Goal: Task Accomplishment & Management: Use online tool/utility

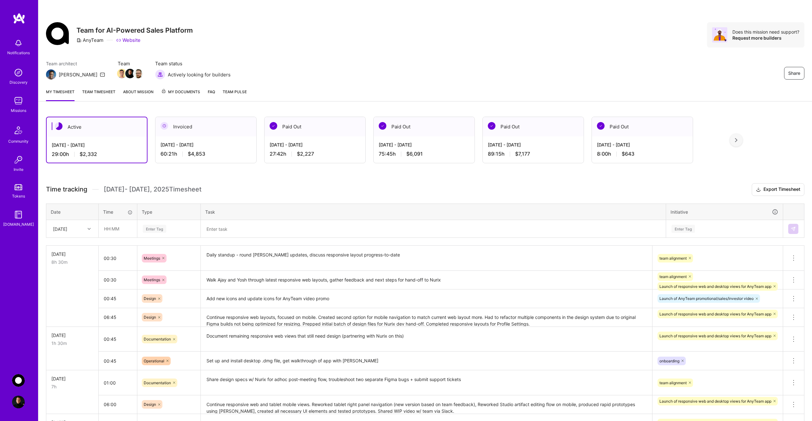
scroll to position [58, 0]
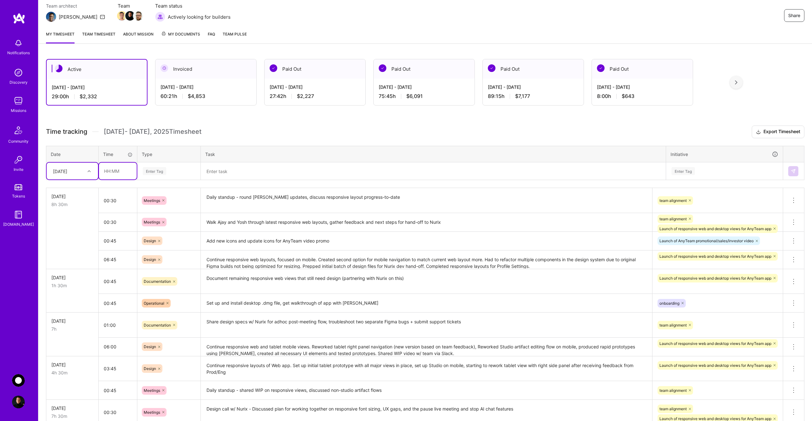
click at [117, 172] on input "text" at bounding box center [118, 171] width 38 height 17
type input "00:30"
type input "mee"
click at [145, 191] on span "Meetings" at bounding box center [152, 192] width 23 height 9
click at [233, 174] on textarea at bounding box center [432, 171] width 463 height 17
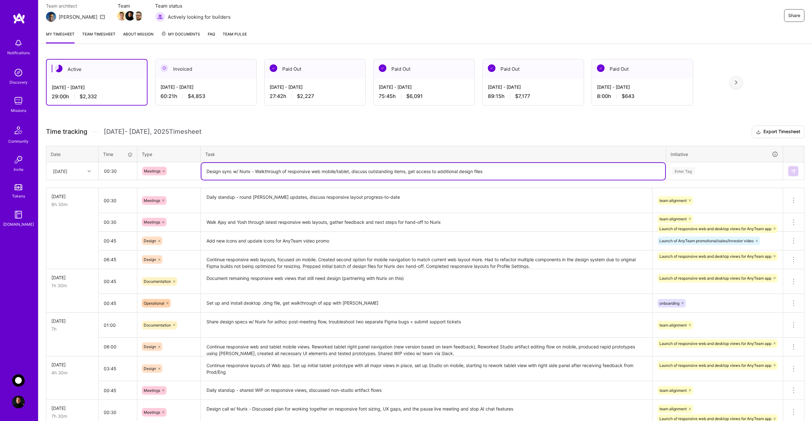
type textarea "Design sync w/ Nurix - Walkthrough of responsive web mobile/tablet, discuss out…"
click at [698, 170] on div "Enter Tag" at bounding box center [723, 171] width 107 height 8
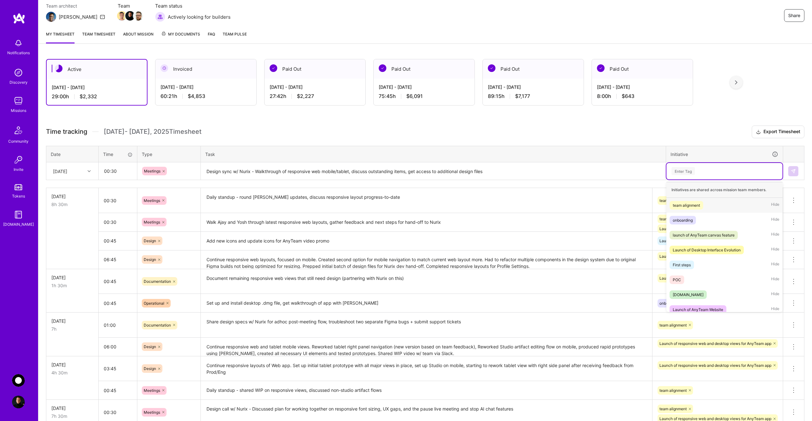
click at [698, 204] on div "team alignment" at bounding box center [685, 205] width 27 height 7
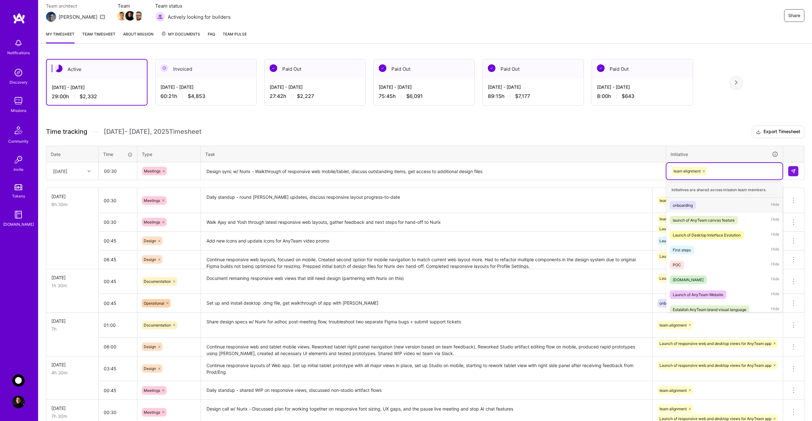
click at [722, 175] on div "team alignment" at bounding box center [723, 171] width 107 height 10
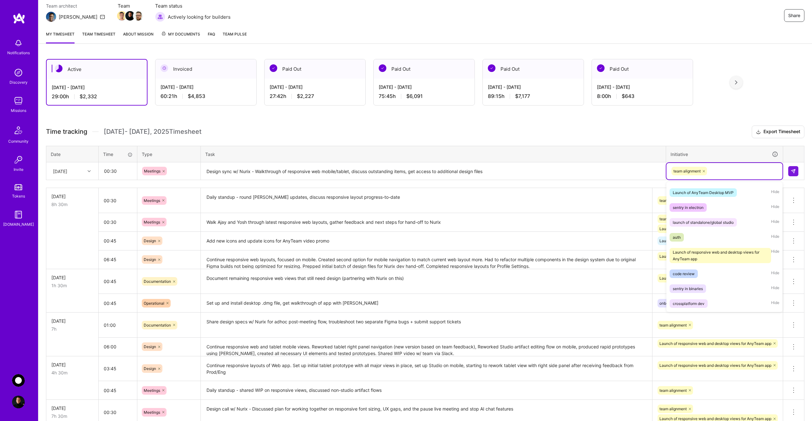
scroll to position [161, 0]
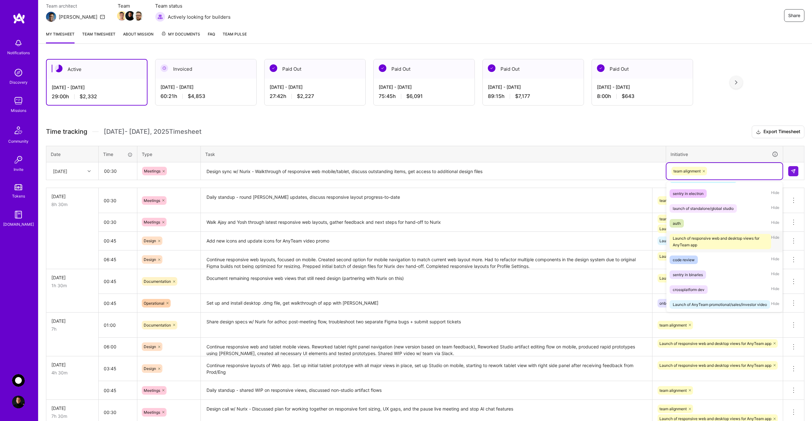
click at [712, 239] on div "Launch of responsive web and desktop views for AnyTeam app" at bounding box center [719, 241] width 95 height 13
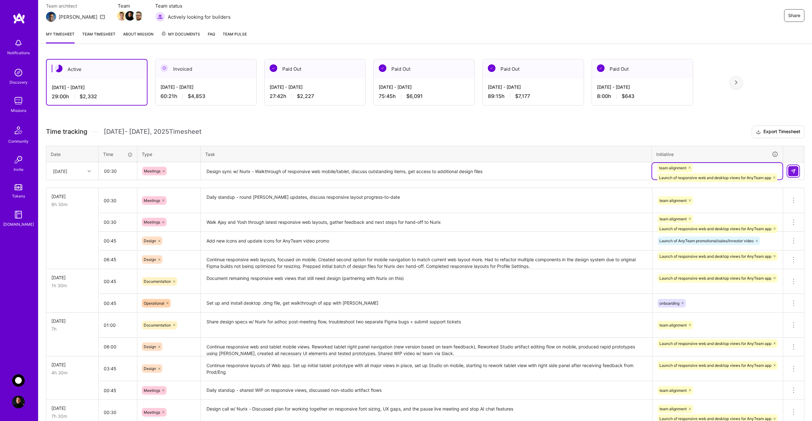
click at [792, 172] on img at bounding box center [792, 171] width 5 height 5
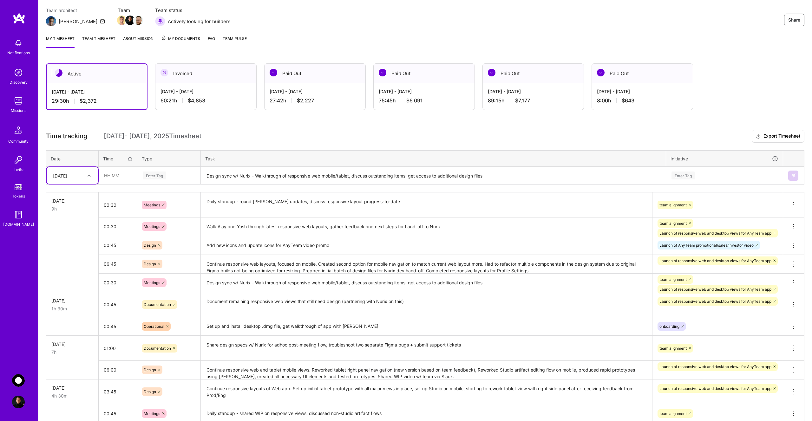
scroll to position [53, 0]
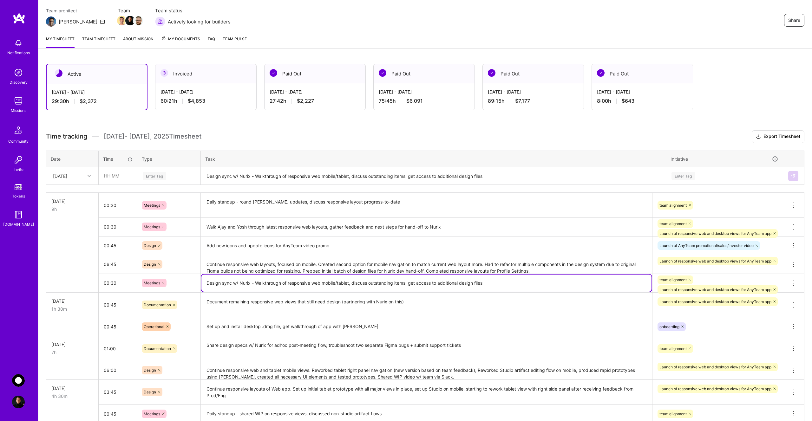
click at [209, 283] on textarea "Design sync w/ Nurix - Walkthrough of responsive web mobile/tablet, discuss out…" at bounding box center [426, 283] width 450 height 17
click at [793, 283] on icon at bounding box center [793, 283] width 8 height 8
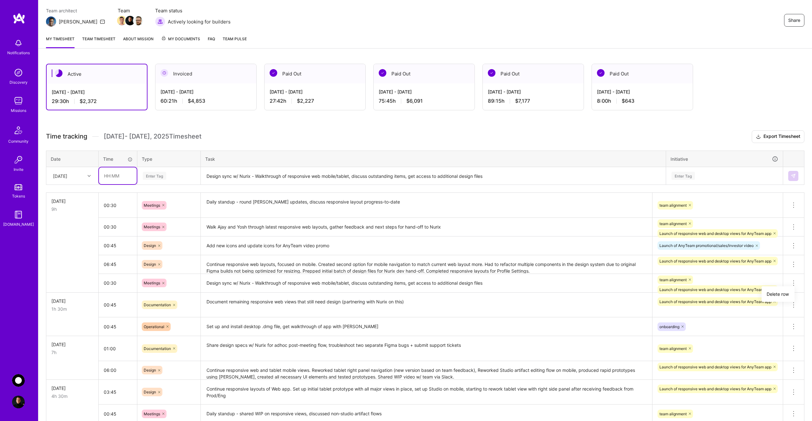
click at [125, 178] on input "text" at bounding box center [118, 175] width 38 height 17
type input "00:30"
click at [164, 177] on div "Enter Tag" at bounding box center [154, 176] width 23 height 10
type input "mee"
click at [165, 194] on div "Meetings" at bounding box center [169, 196] width 62 height 15
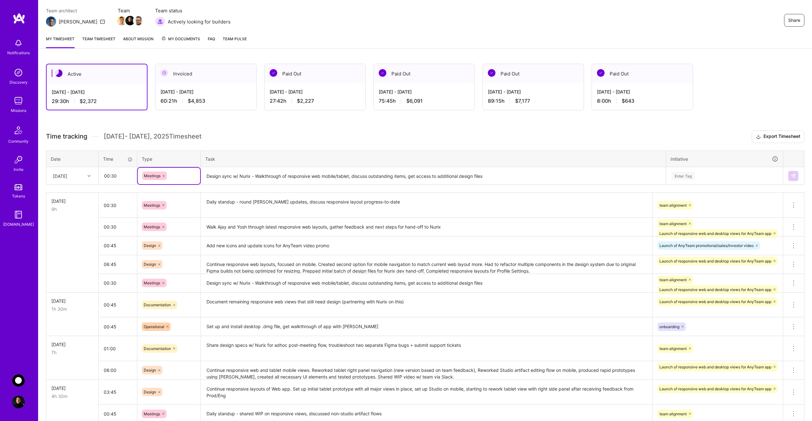
click at [222, 283] on textarea "Design sync w/ Nurix - Walkthrough of responsive web mobile/tablet, discuss out…" at bounding box center [426, 284] width 450 height 18
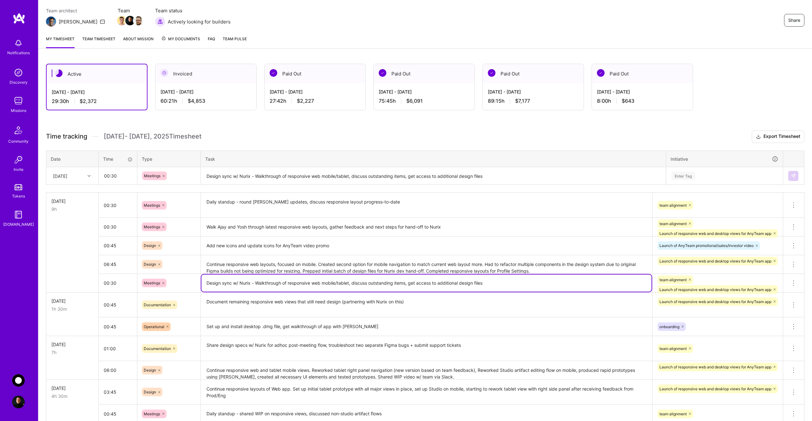
click at [222, 283] on textarea "Design sync w/ Nurix - Walkthrough of responsive web mobile/tablet, discuss out…" at bounding box center [426, 283] width 450 height 17
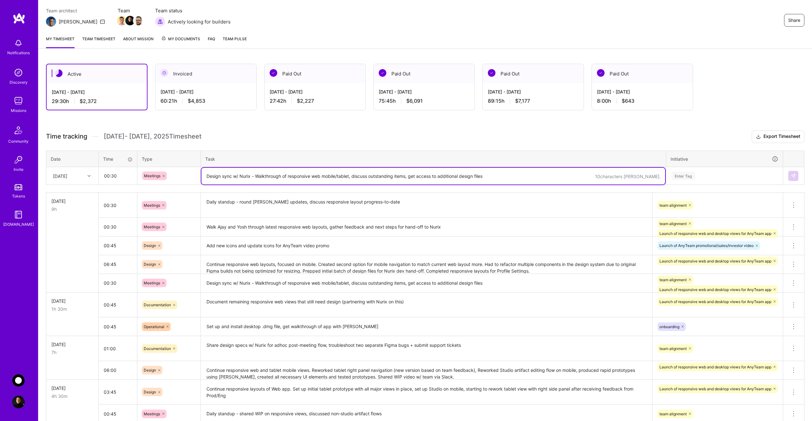
click at [227, 176] on textarea "Design sync w/ Nurix - Walkthrough of responsive web mobile/tablet, discuss out…" at bounding box center [432, 176] width 463 height 17
paste textarea "Design sync w/ Nurix - Walkthrough of responsive web mobile/tablet, discuss out…"
type textarea "Design sync w/ Nurix - Walkthrough of responsive web mobile/tablet, discuss out…"
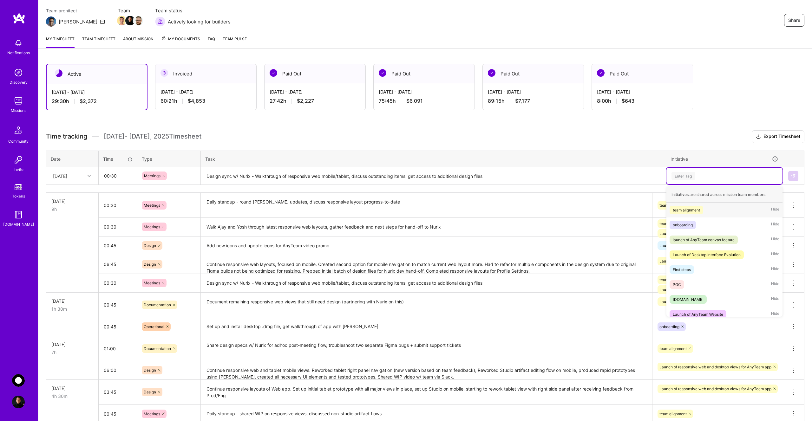
click at [678, 181] on div "Enter Tag" at bounding box center [724, 176] width 116 height 16
click at [681, 204] on div "team alignment Hide" at bounding box center [724, 210] width 116 height 15
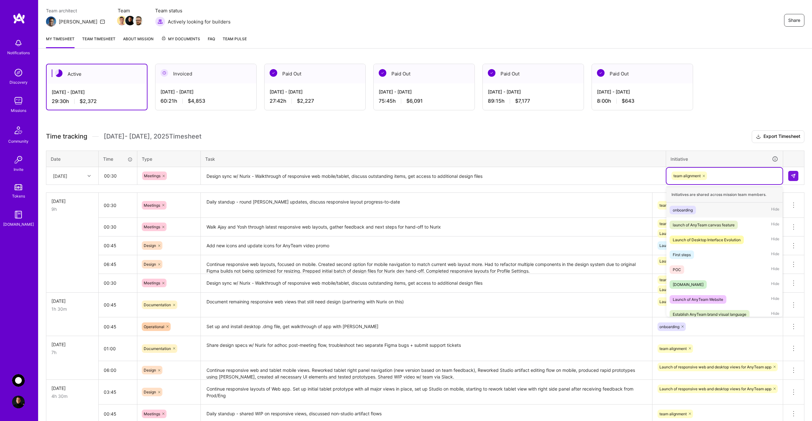
click at [719, 178] on div "team alignment" at bounding box center [723, 176] width 107 height 10
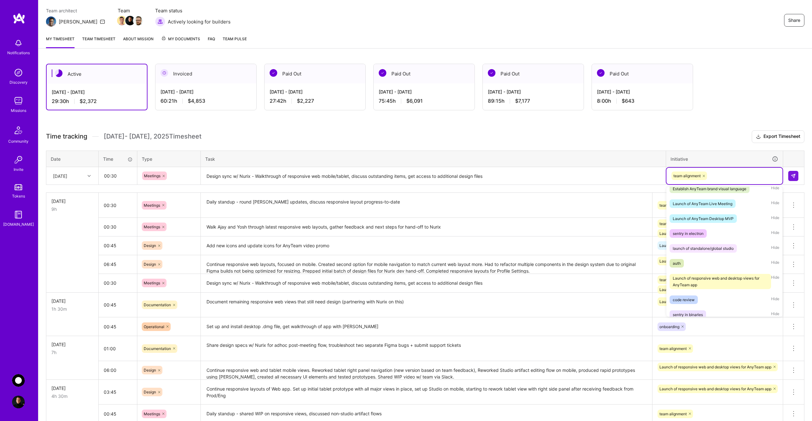
scroll to position [161, 0]
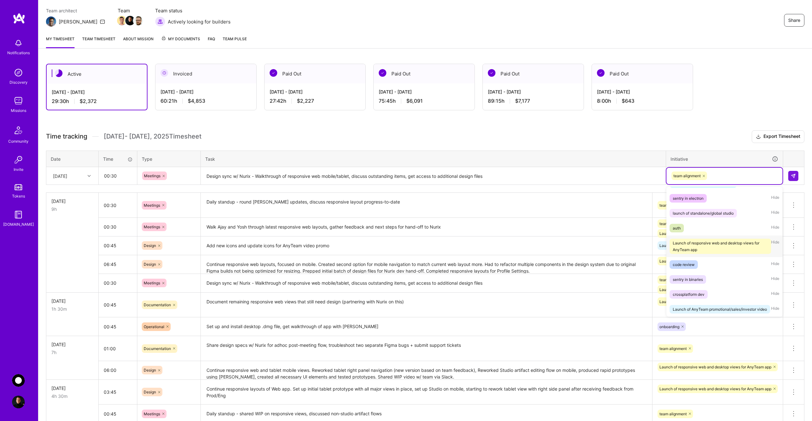
click at [710, 247] on div "Launch of responsive web and desktop views for AnyTeam app" at bounding box center [719, 246] width 95 height 13
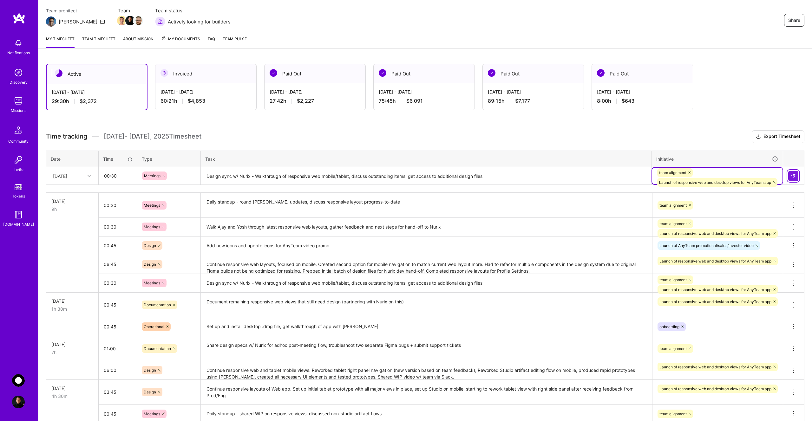
click at [793, 176] on img at bounding box center [792, 175] width 5 height 5
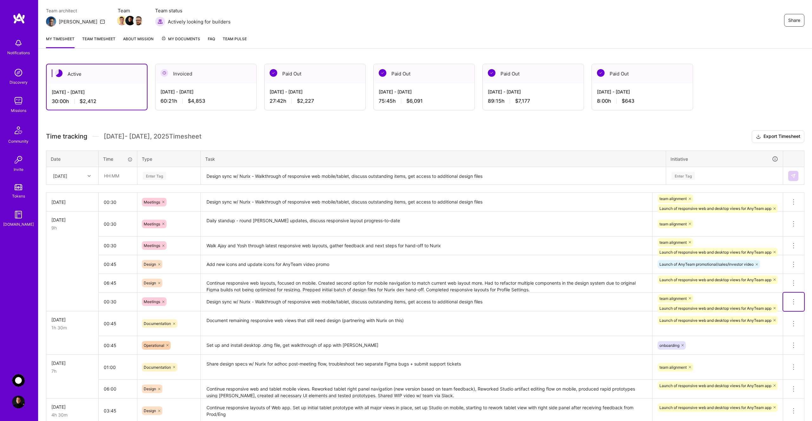
click at [794, 301] on icon at bounding box center [793, 302] width 8 height 8
click at [786, 313] on button "Delete row" at bounding box center [777, 313] width 33 height 16
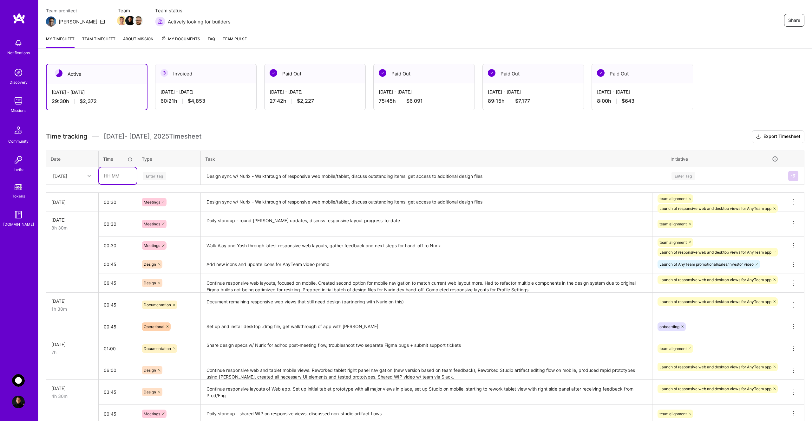
click at [121, 182] on input "text" at bounding box center [118, 175] width 38 height 17
type input "01:15"
click at [167, 172] on div "Enter Tag" at bounding box center [169, 176] width 54 height 8
type input "mee"
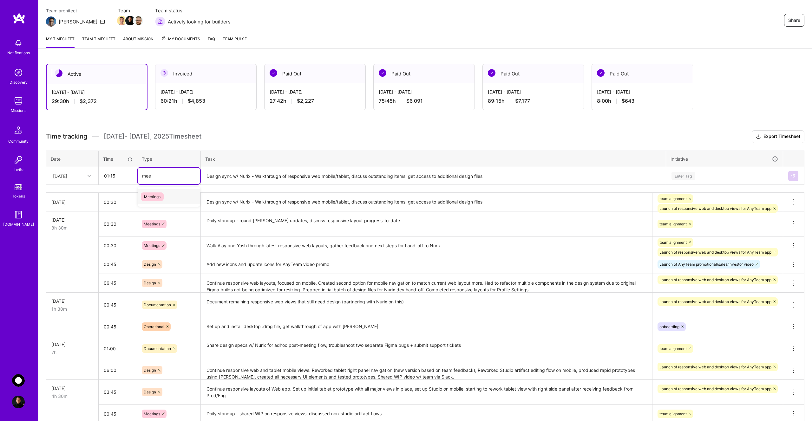
click at [164, 197] on div "Meetings" at bounding box center [169, 196] width 62 height 15
click at [233, 172] on textarea "Design sync w/ Nurix - Walkthrough of responsive web mobile/tablet, discuss out…" at bounding box center [432, 176] width 463 height 17
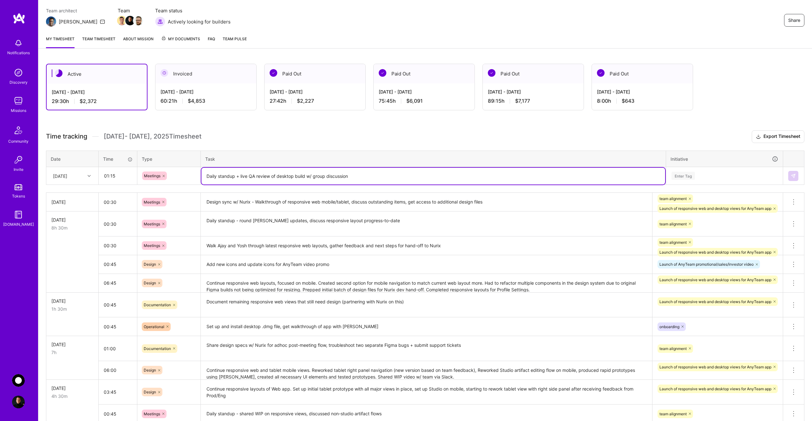
type textarea "Daily standup + live QA review of desktop build w/ group discussion"
click at [689, 175] on div "Enter Tag" at bounding box center [682, 176] width 23 height 10
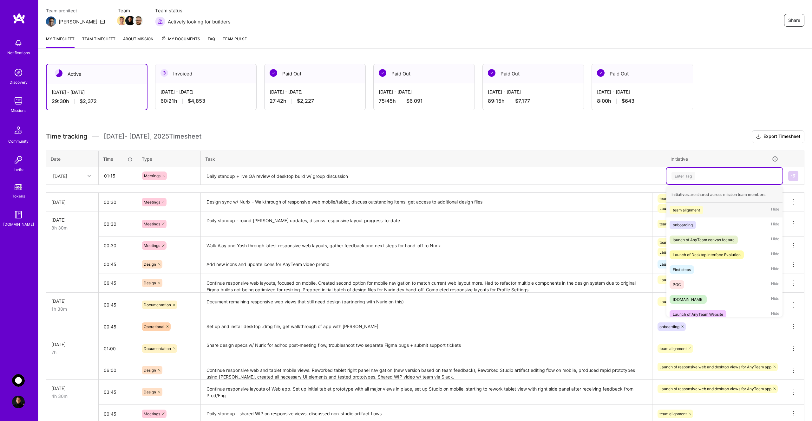
click at [696, 211] on div "team alignment" at bounding box center [685, 210] width 27 height 7
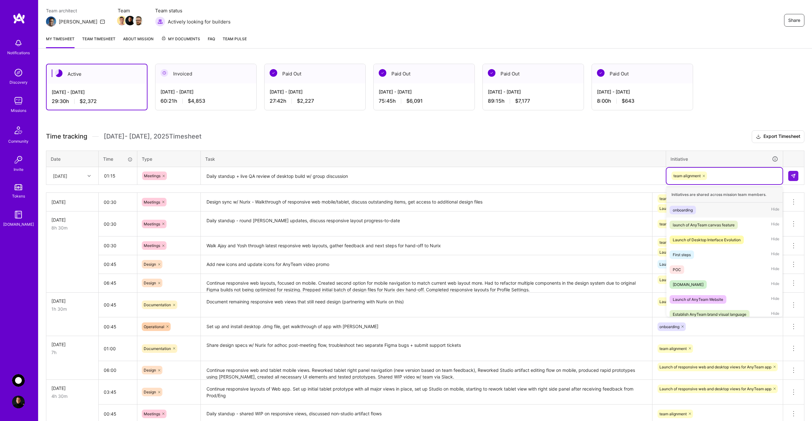
click at [716, 174] on div "team alignment" at bounding box center [723, 176] width 107 height 10
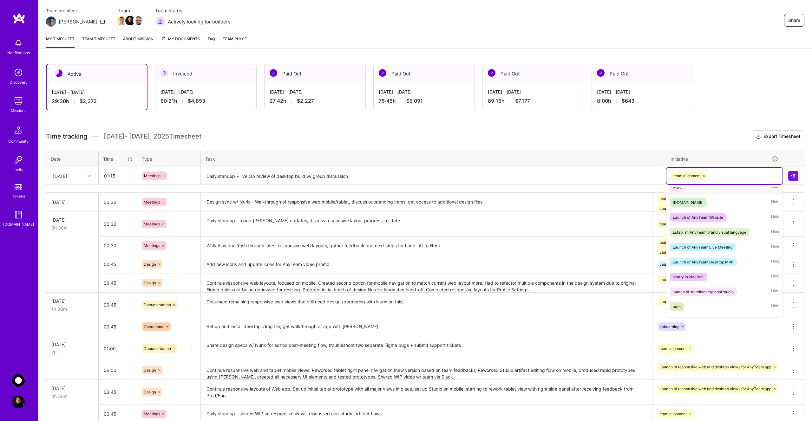
scroll to position [83, 0]
click at [717, 261] on div "Launch of AnyTeam Desktop MVP" at bounding box center [702, 261] width 61 height 7
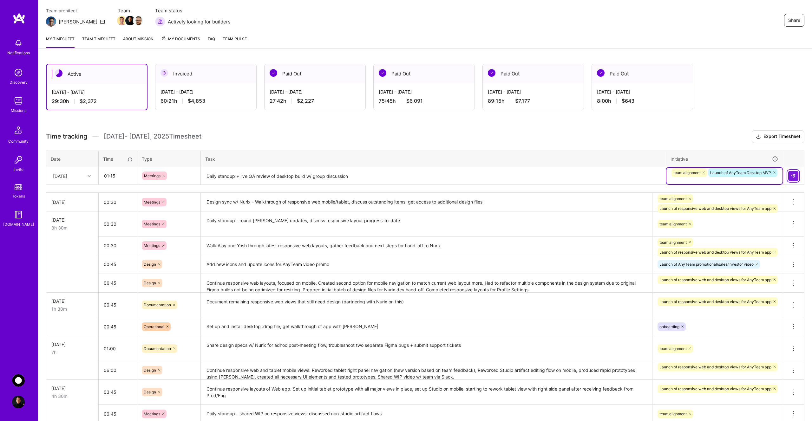
click at [792, 176] on img at bounding box center [792, 175] width 5 height 5
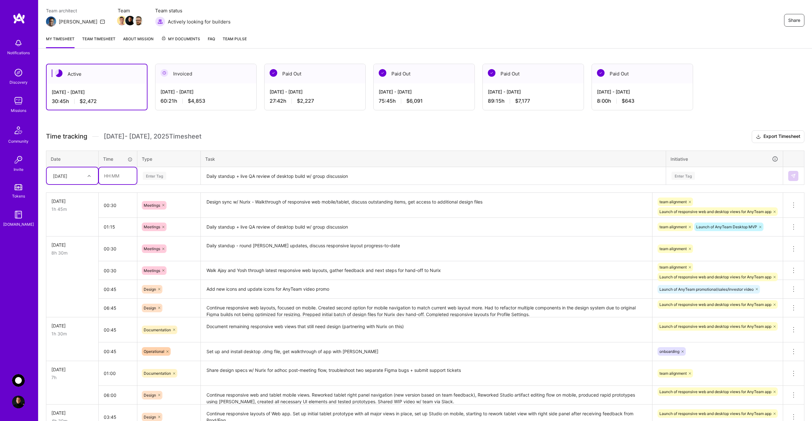
click at [118, 175] on input "text" at bounding box center [118, 175] width 38 height 17
click at [114, 175] on input "text" at bounding box center [118, 175] width 38 height 17
type input "03:45"
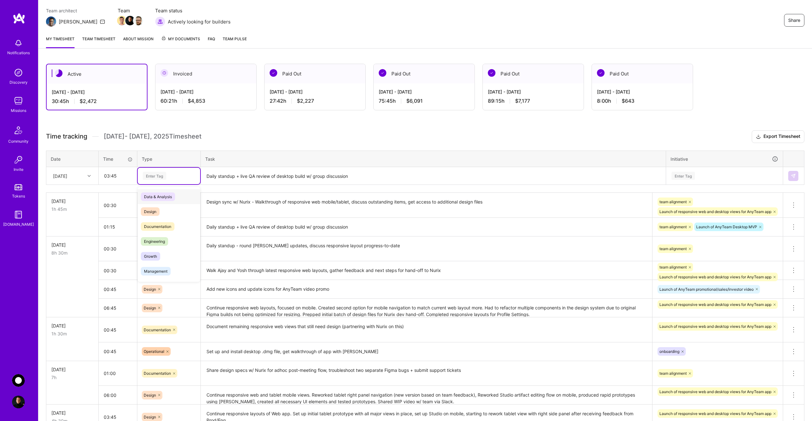
click at [160, 174] on div "Enter Tag" at bounding box center [154, 176] width 23 height 10
type input "de"
click at [157, 195] on span "Design" at bounding box center [150, 196] width 19 height 9
click at [220, 174] on textarea "Daily standup + live QA review of desktop build w/ group discussion" at bounding box center [432, 176] width 463 height 17
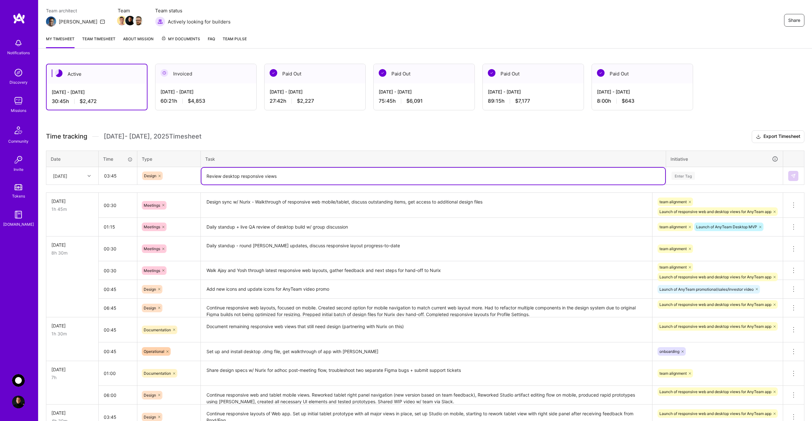
type textarea "Review desktop responsive views"
click at [119, 177] on input "03:45" at bounding box center [118, 175] width 38 height 17
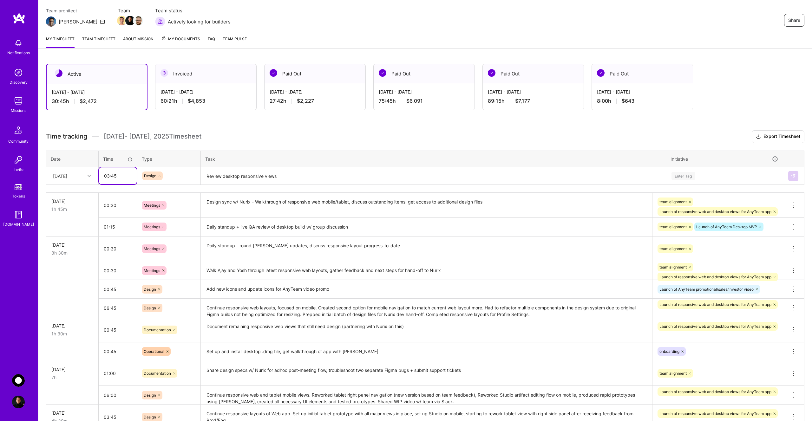
click at [119, 177] on input "03:45" at bounding box center [118, 175] width 38 height 17
type input "03:00"
click at [216, 174] on textarea "Review desktop responsive views" at bounding box center [432, 176] width 463 height 17
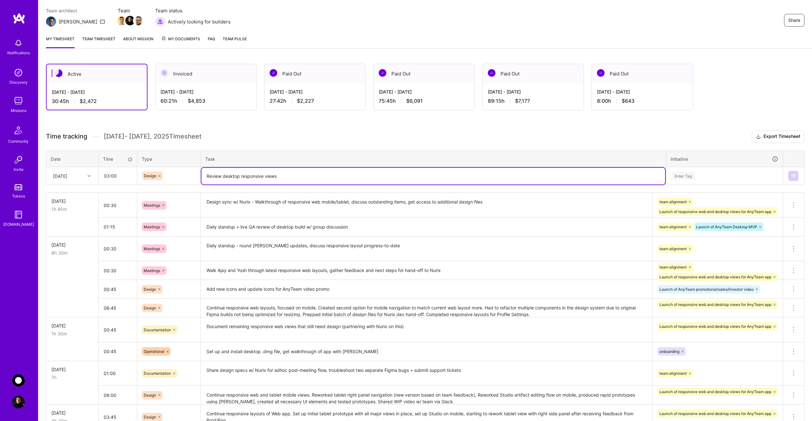
click at [219, 176] on textarea "Review desktop responsive views" at bounding box center [432, 176] width 463 height 17
type textarea "Continue responsive layouts for mobile and tablet (Web), completed Accounts buy…"
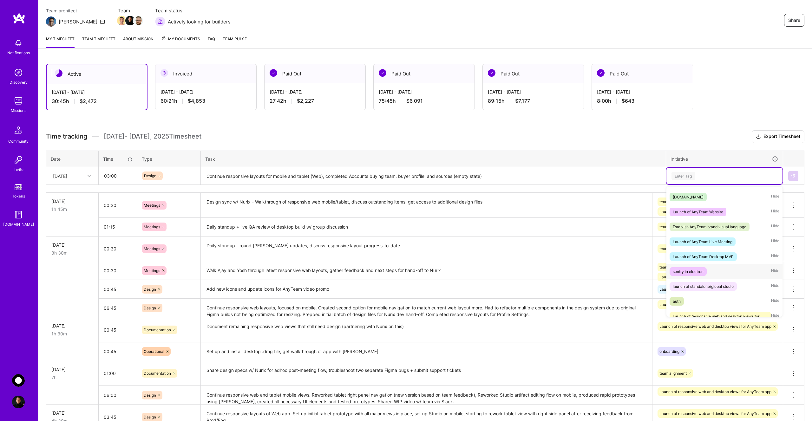
scroll to position [176, 0]
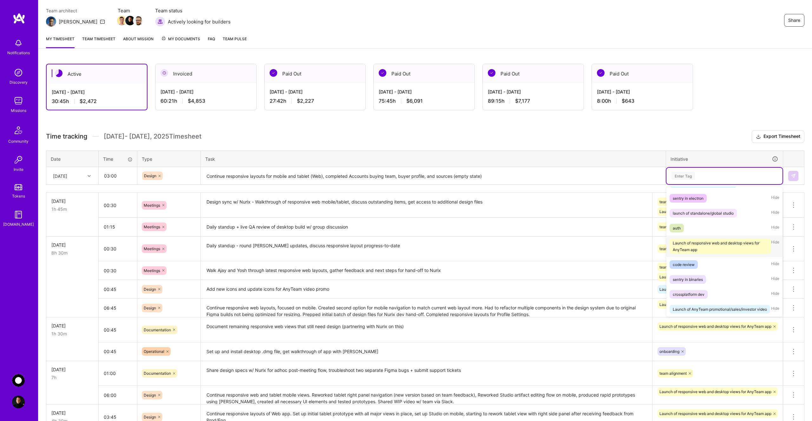
click at [713, 244] on div "Launch of responsive web and desktop views for AnyTeam app" at bounding box center [719, 246] width 95 height 13
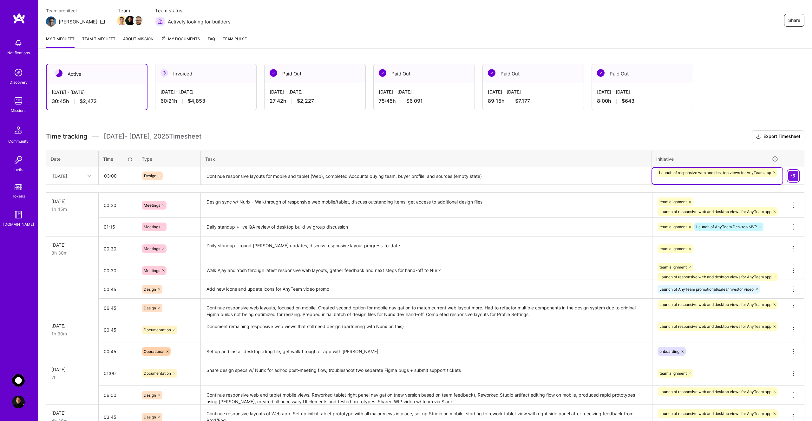
click at [793, 176] on img at bounding box center [792, 175] width 5 height 5
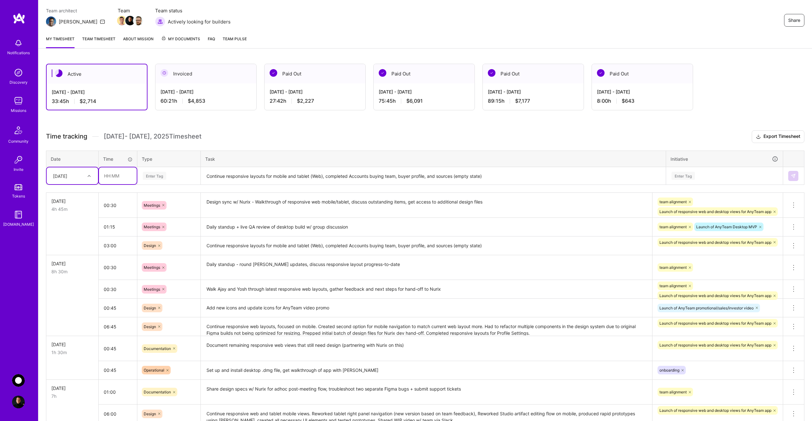
click at [112, 178] on input "text" at bounding box center [118, 175] width 38 height 17
type input "00:45"
click at [161, 178] on div "Enter Tag" at bounding box center [154, 176] width 23 height 10
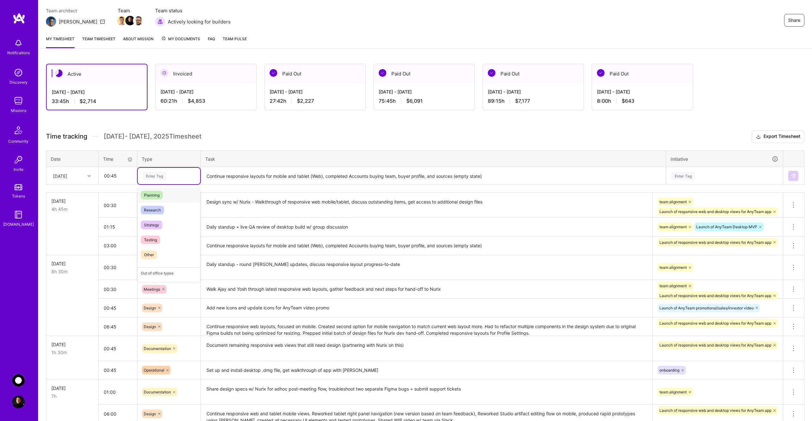
scroll to position [135, 0]
click at [161, 237] on div "Testing" at bounding box center [169, 240] width 62 height 15
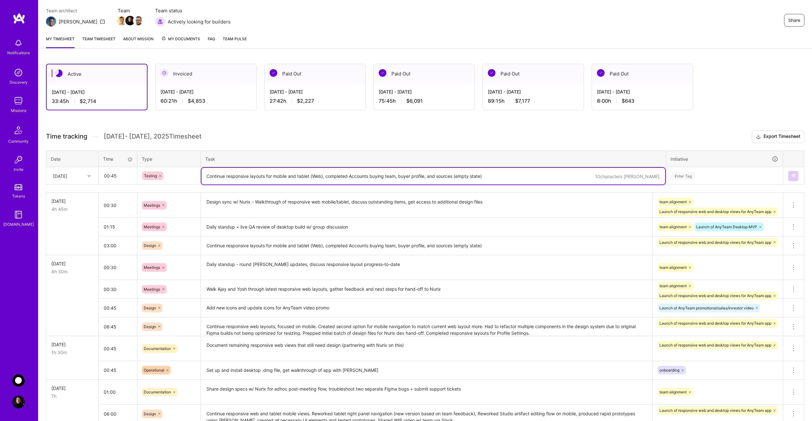
click at [219, 180] on textarea "Continue responsive layouts for mobile and tablet (Web), completed Accounts buy…" at bounding box center [432, 176] width 463 height 17
type textarea "QA/Design review of desktop, capturing screenshot/images and documenting issues…"
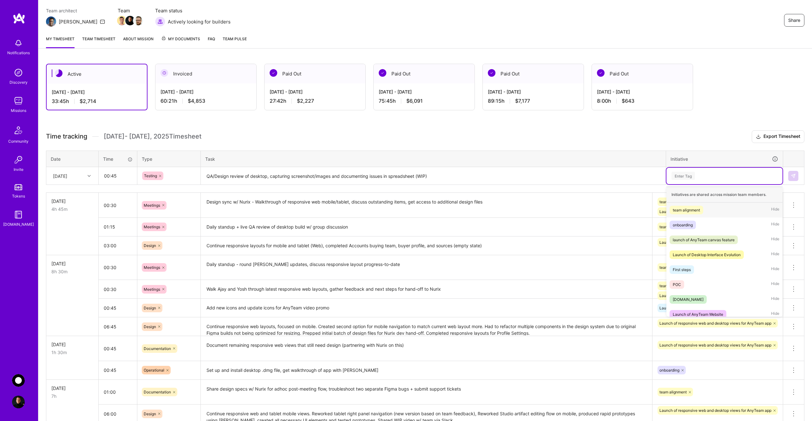
click at [690, 173] on div "Enter Tag" at bounding box center [682, 176] width 23 height 10
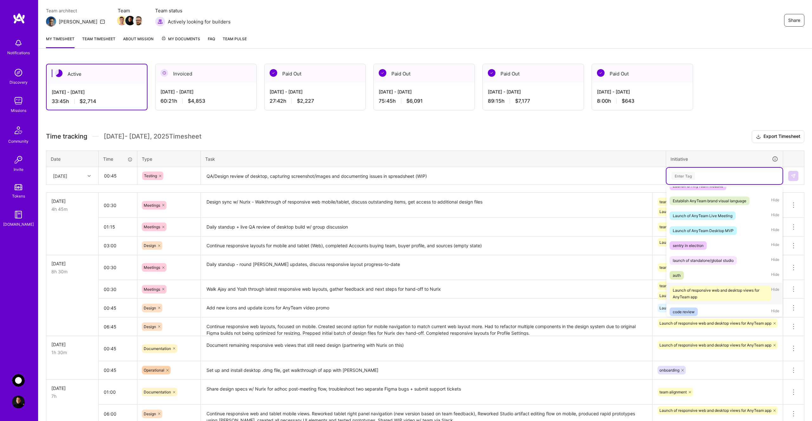
scroll to position [107, 0]
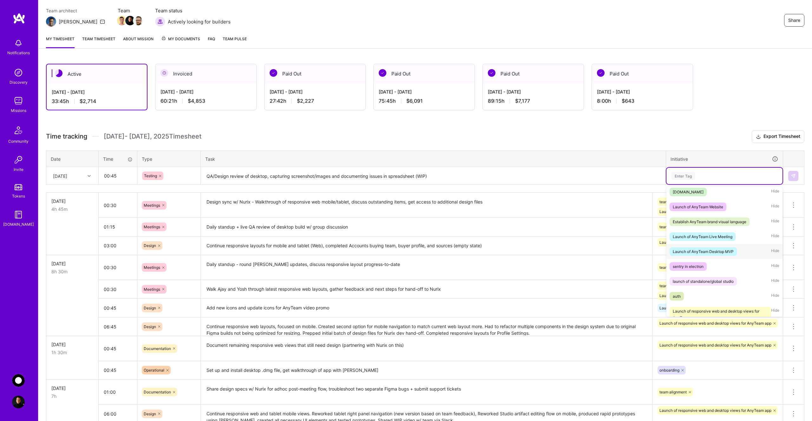
click at [715, 250] on div "Launch of AnyTeam Desktop MVP" at bounding box center [702, 251] width 61 height 7
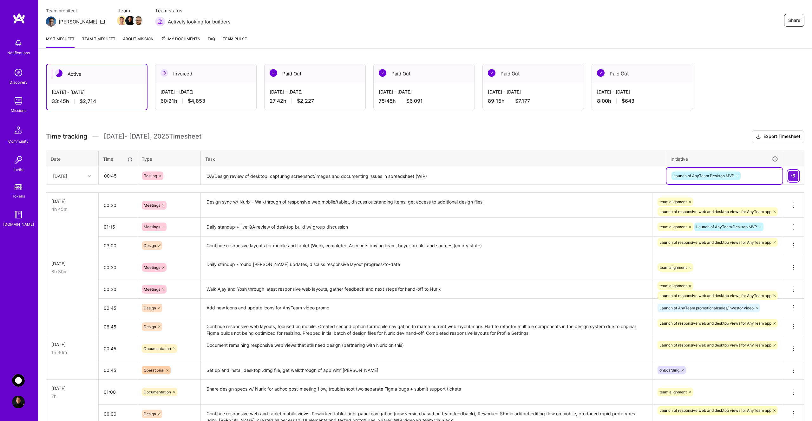
click at [791, 177] on img at bounding box center [792, 175] width 5 height 5
